Goal: Information Seeking & Learning: Learn about a topic

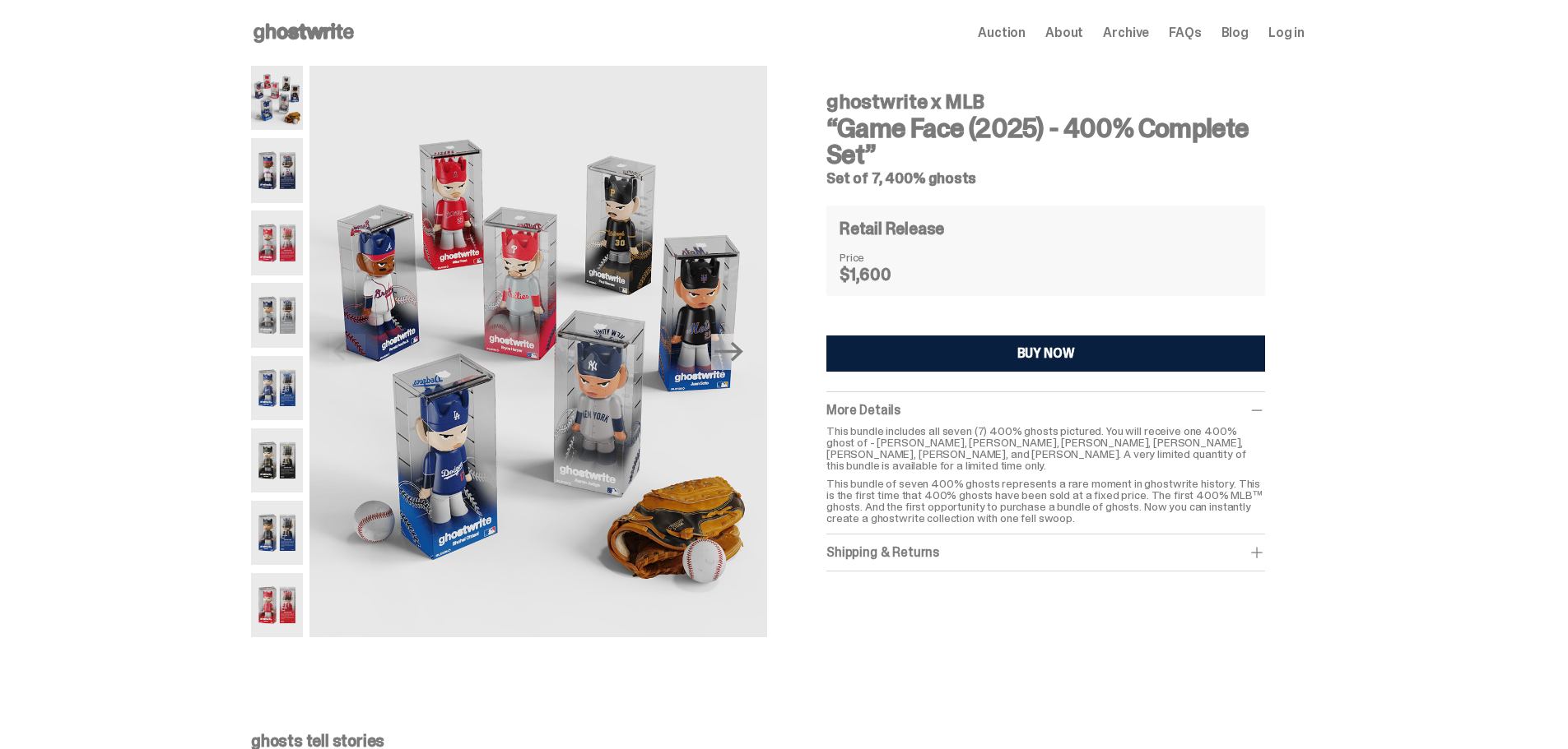
click at [294, 189] on img at bounding box center [276, 170] width 52 height 64
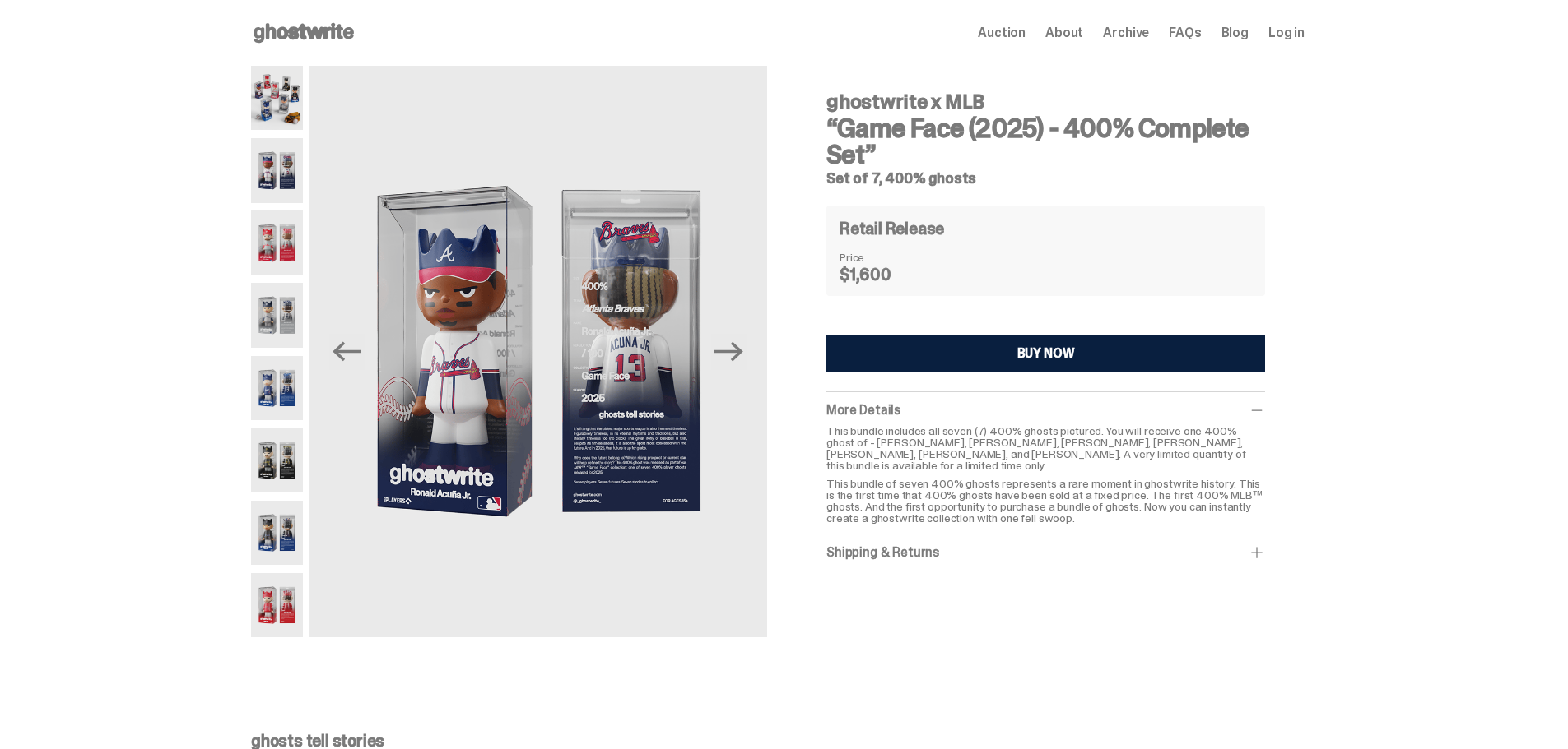
click at [296, 240] on img at bounding box center [276, 242] width 52 height 64
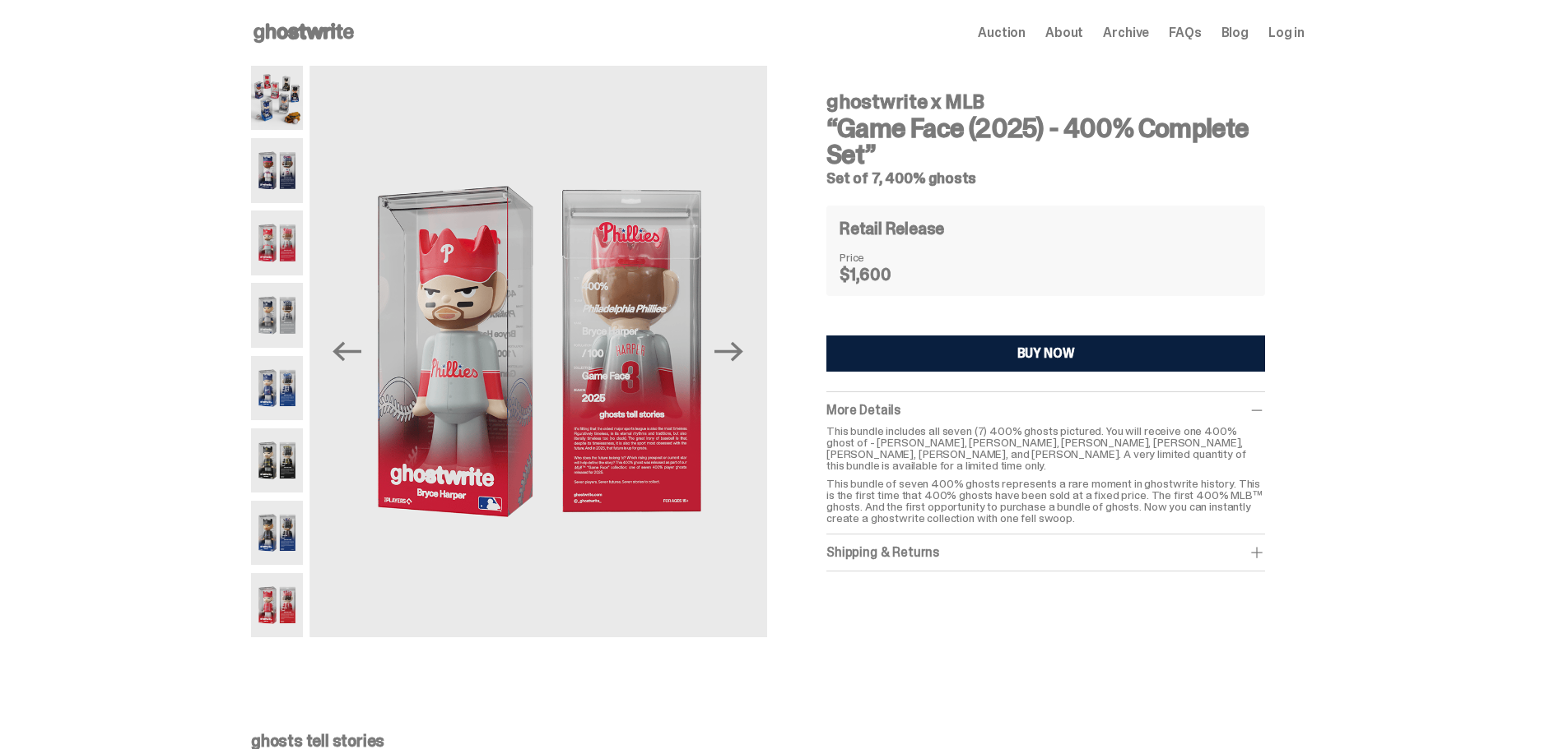
click at [285, 290] on img at bounding box center [276, 315] width 52 height 64
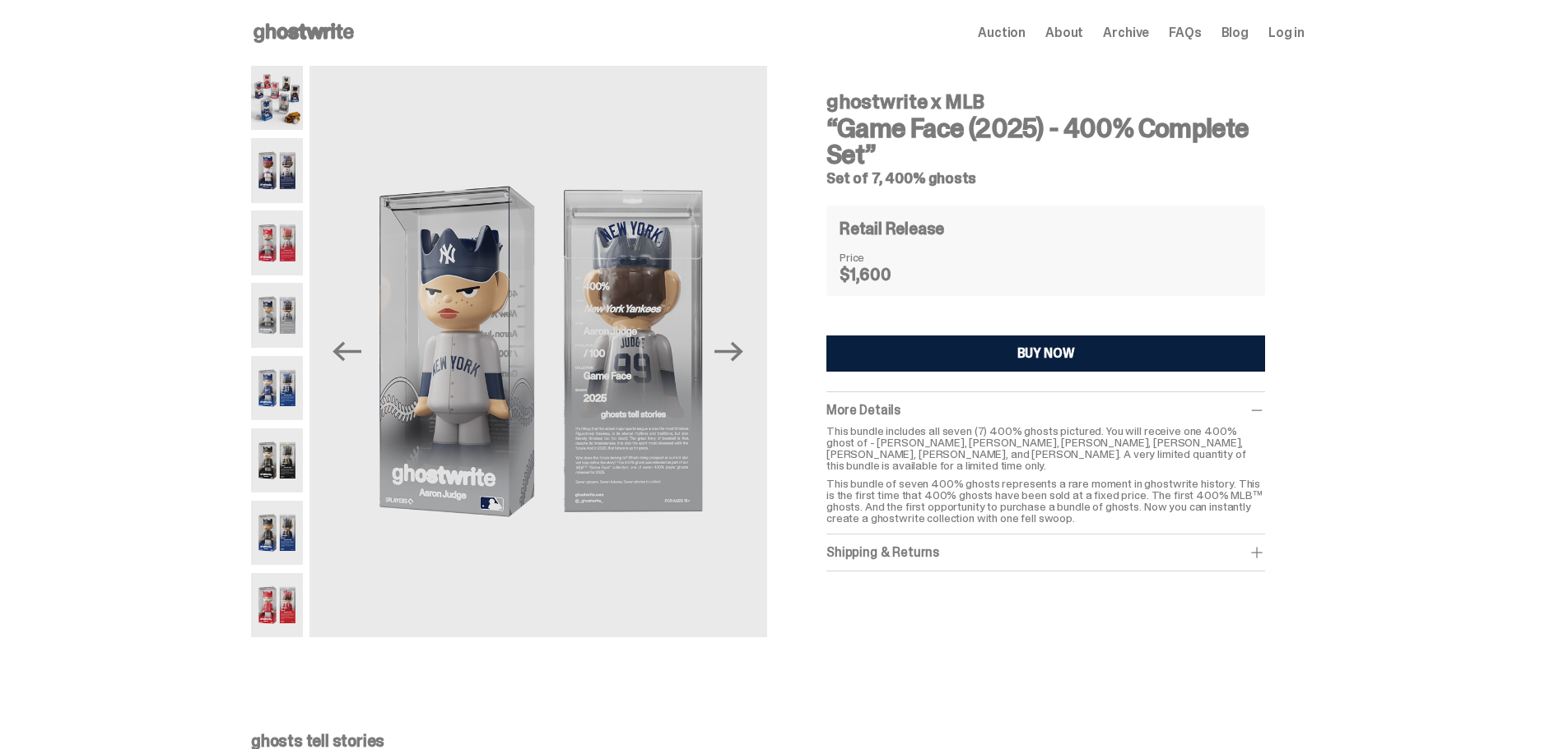
click at [263, 354] on div at bounding box center [276, 352] width 52 height 572
click at [261, 377] on img at bounding box center [276, 388] width 52 height 64
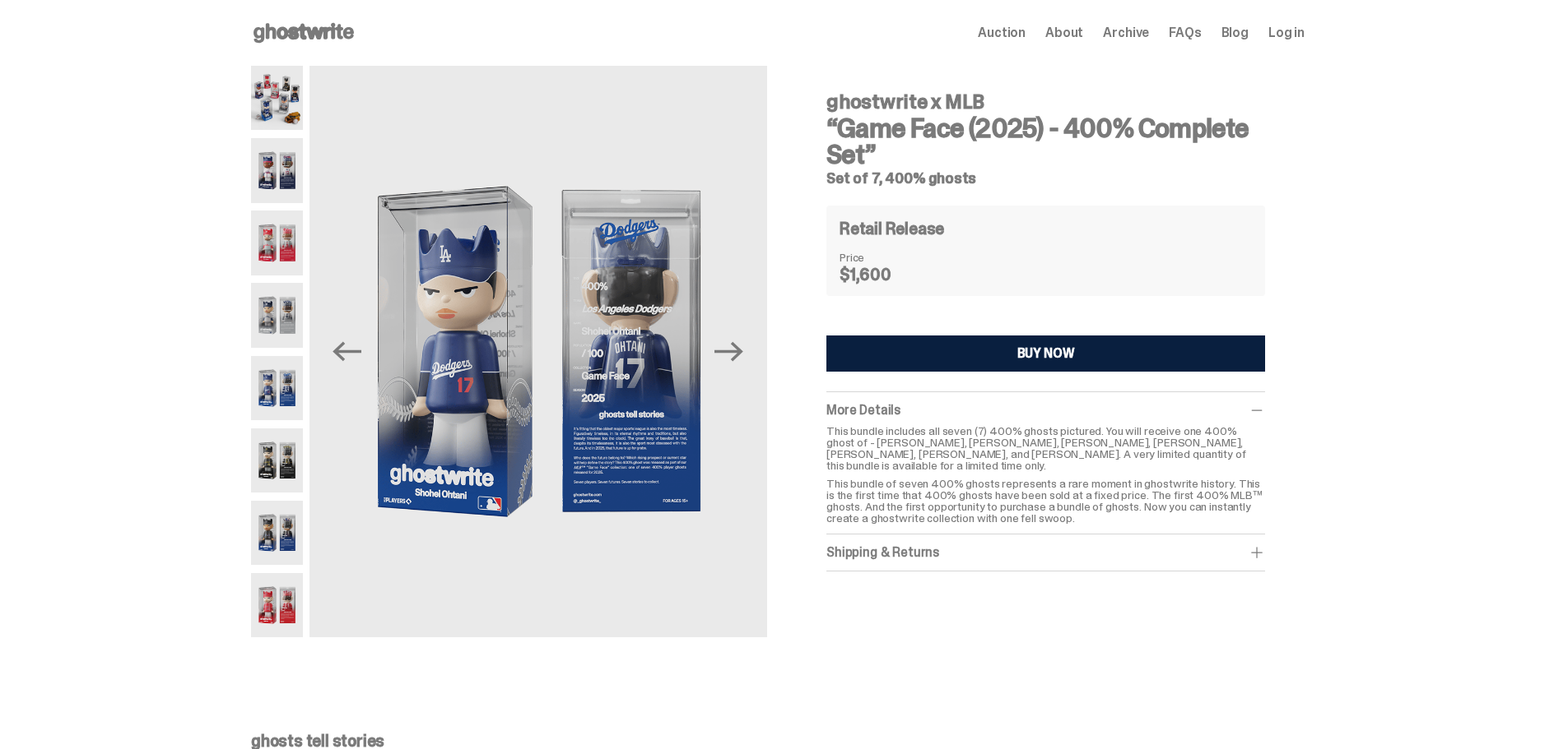
click at [274, 458] on img at bounding box center [276, 460] width 52 height 64
